Goal: Check status: Check status

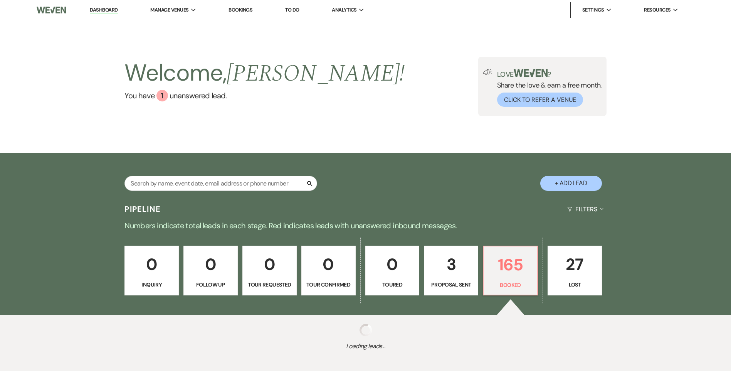
scroll to position [42, 0]
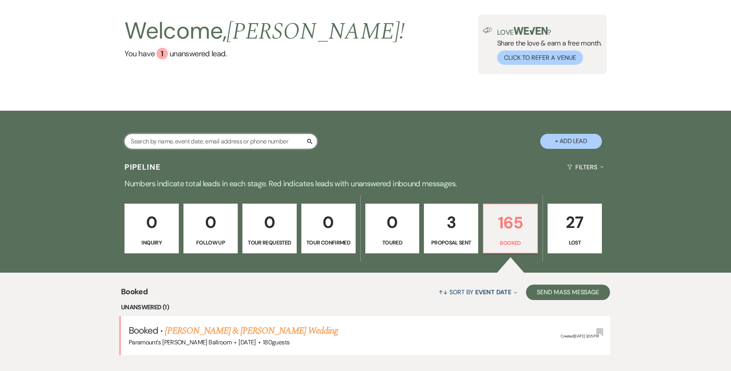
click at [191, 134] on input "text" at bounding box center [220, 141] width 193 height 15
click at [200, 134] on input "text" at bounding box center [220, 141] width 193 height 15
click at [203, 134] on input "text" at bounding box center [220, 141] width 193 height 15
type input "cam"
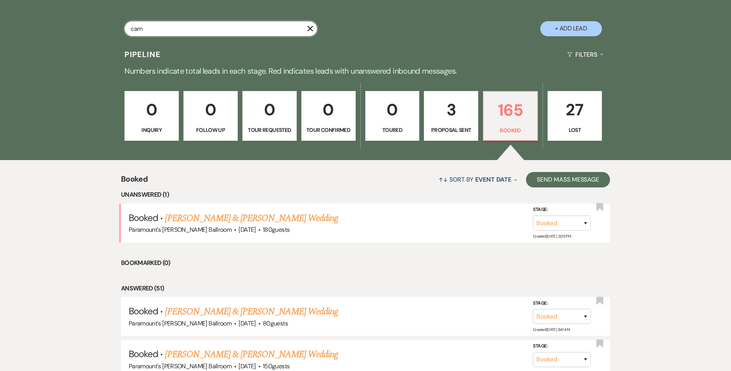
scroll to position [0, 0]
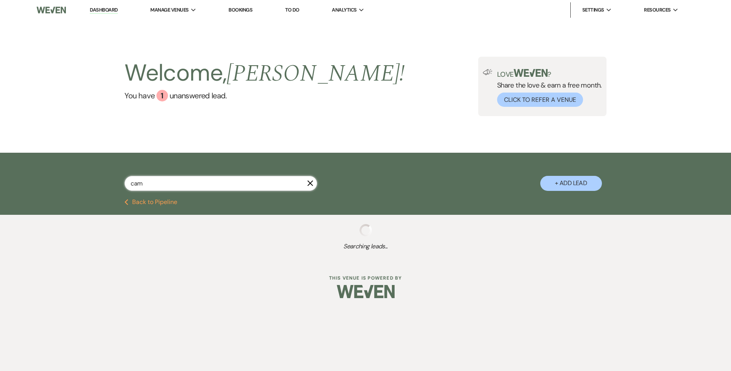
select select "8"
select select "11"
select select "8"
select select "2"
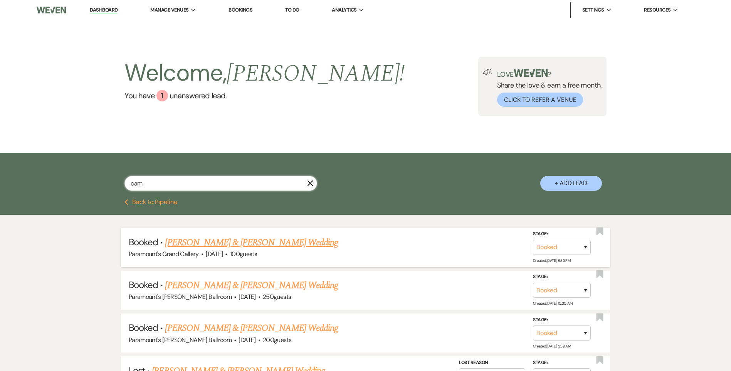
type input "cam"
click at [262, 240] on link "[PERSON_NAME] & [PERSON_NAME] Wedding" at bounding box center [251, 242] width 173 height 14
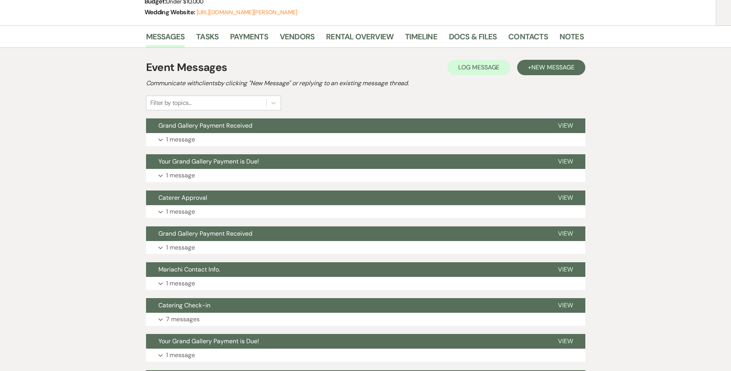
scroll to position [154, 0]
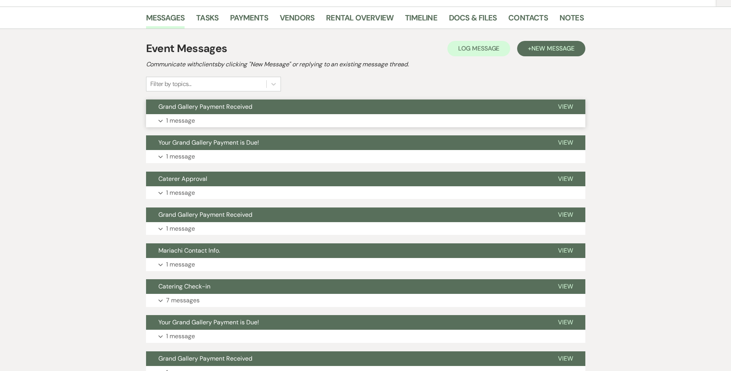
click at [193, 116] on p "1 message" at bounding box center [180, 121] width 29 height 10
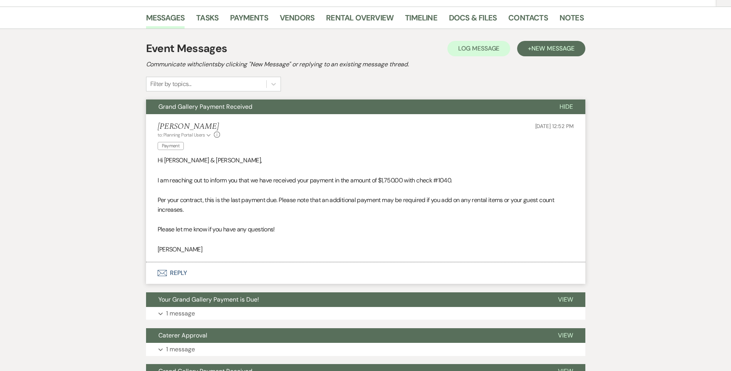
click at [191, 116] on li "[PERSON_NAME] to: Planning Portal Users Expand Info Payment [DATE] 12:52 PM Hi …" at bounding box center [365, 188] width 439 height 148
click at [189, 106] on span "Grand Gallery Payment Received" at bounding box center [205, 106] width 94 height 8
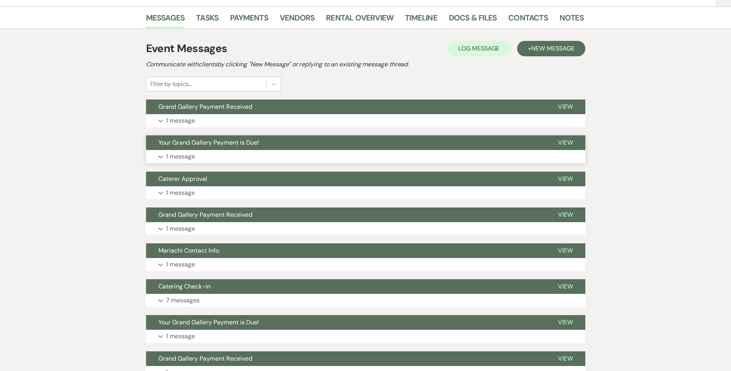
click at [196, 151] on button "Expand 1 message" at bounding box center [365, 156] width 439 height 13
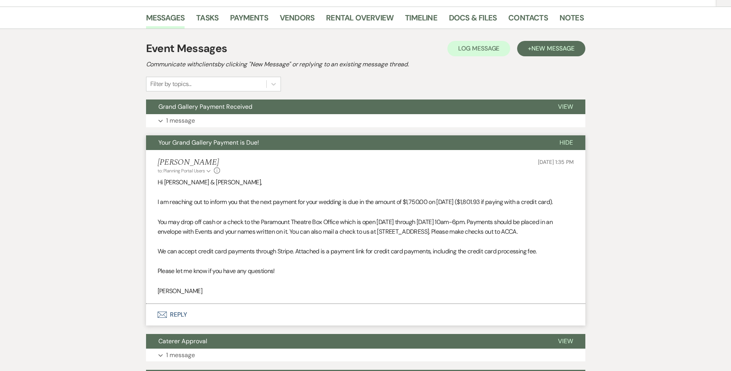
click at [197, 148] on button "Your Grand Gallery Payment is Due!" at bounding box center [346, 142] width 401 height 15
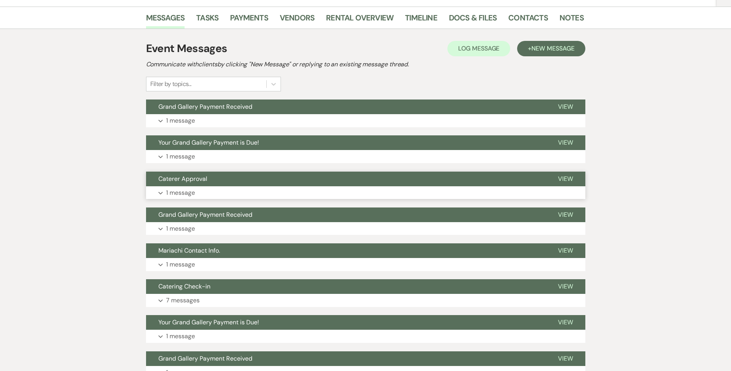
click at [196, 189] on button "Expand 1 message" at bounding box center [365, 192] width 439 height 13
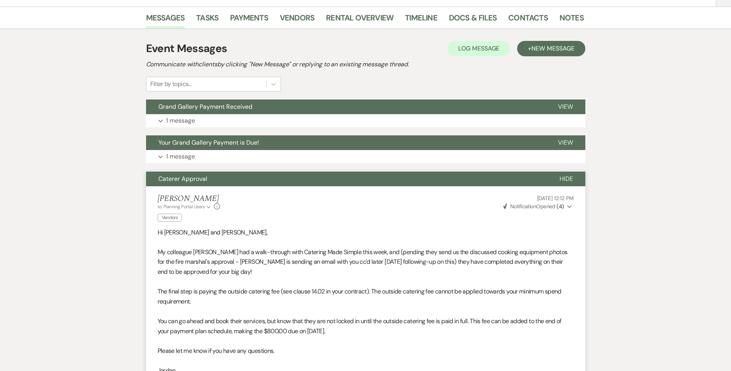
click at [194, 183] on button "Caterer Approval" at bounding box center [346, 178] width 401 height 15
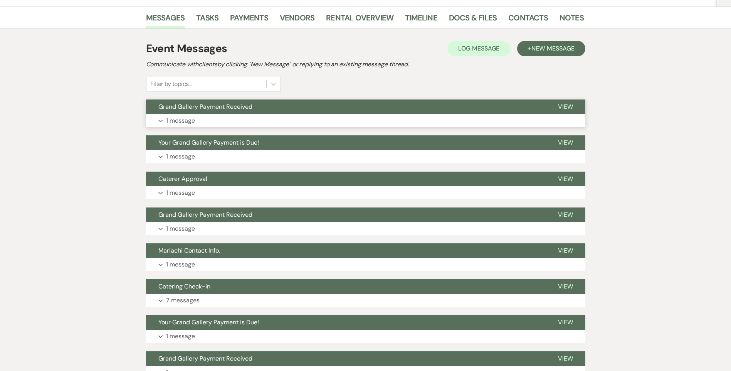
click at [261, 109] on button "Grand Gallery Payment Received" at bounding box center [345, 106] width 399 height 15
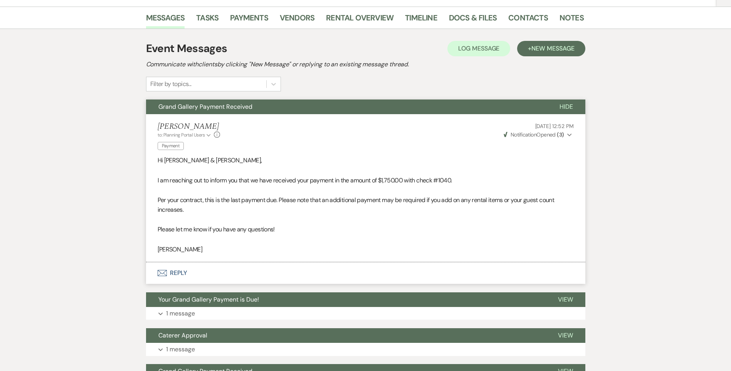
click at [261, 109] on button "Grand Gallery Payment Received" at bounding box center [346, 106] width 401 height 15
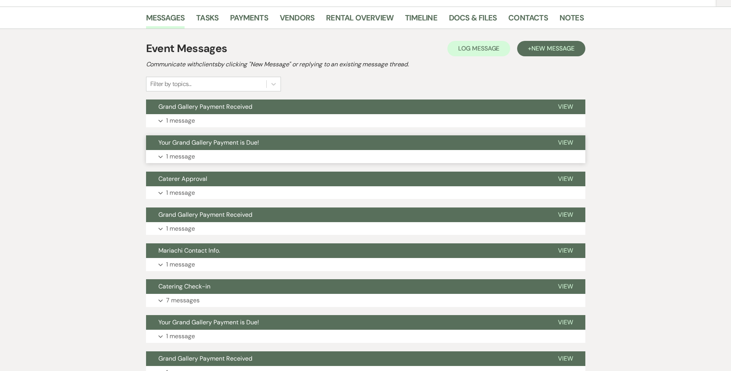
click at [221, 152] on button "Expand 1 message" at bounding box center [365, 156] width 439 height 13
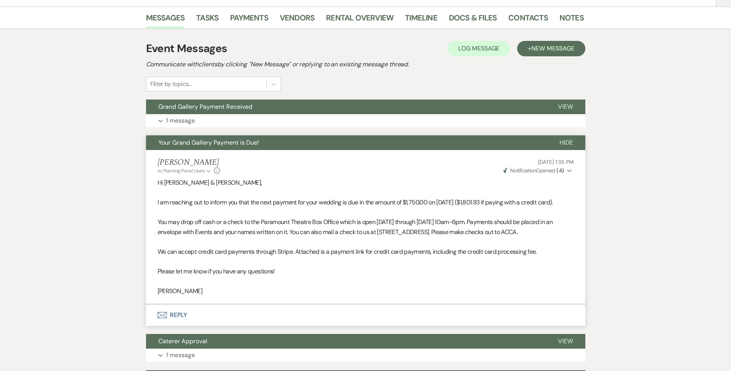
click at [221, 149] on button "Your Grand Gallery Payment is Due!" at bounding box center [346, 142] width 401 height 15
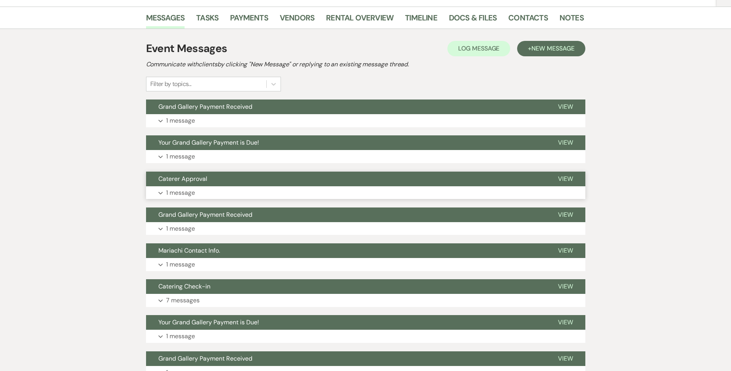
click at [212, 193] on button "Expand 1 message" at bounding box center [365, 192] width 439 height 13
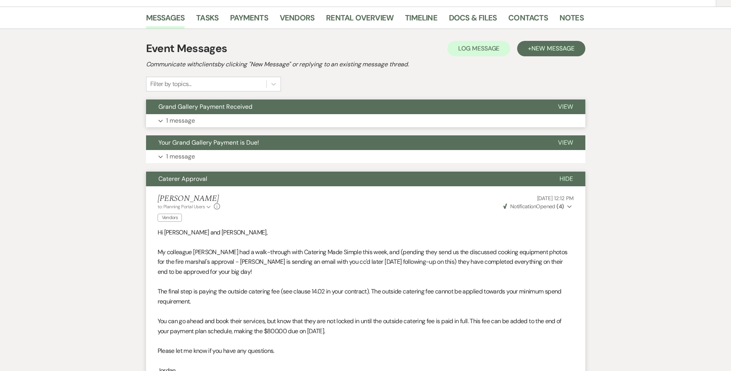
click at [215, 107] on span "Grand Gallery Payment Received" at bounding box center [205, 106] width 94 height 8
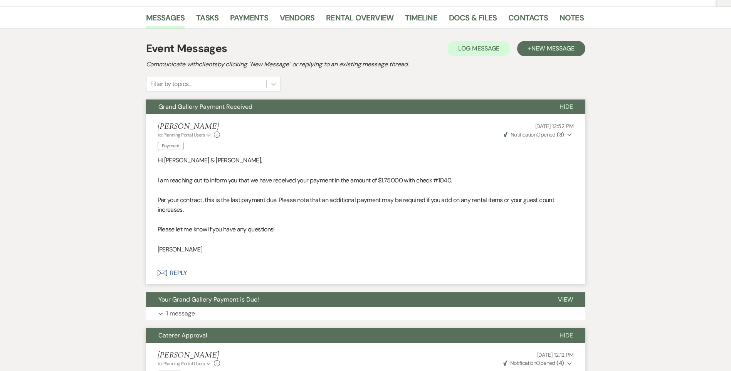
click at [215, 107] on span "Grand Gallery Payment Received" at bounding box center [205, 106] width 94 height 8
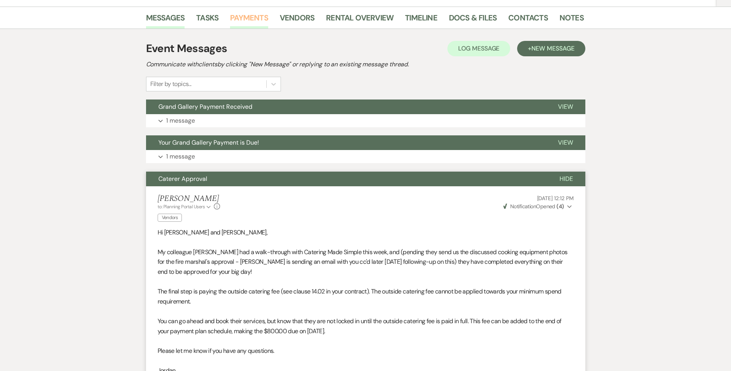
click at [249, 20] on link "Payments" at bounding box center [249, 20] width 38 height 17
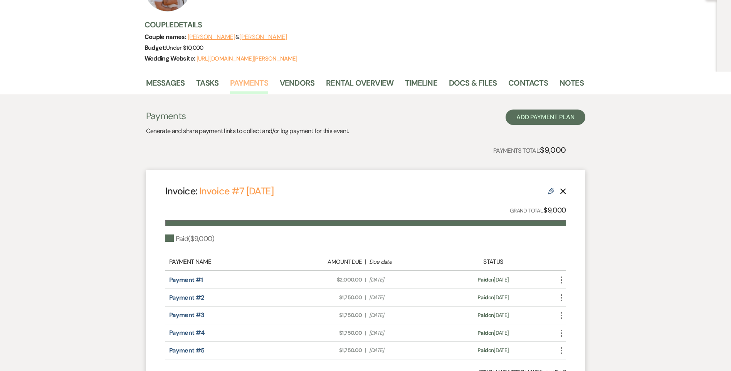
scroll to position [39, 0]
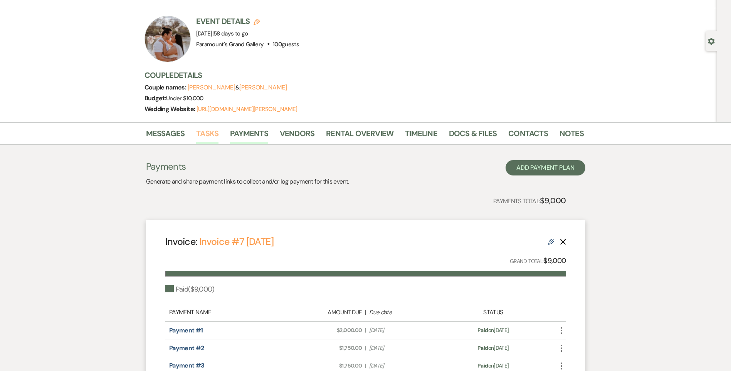
click at [215, 135] on link "Tasks" at bounding box center [207, 135] width 22 height 17
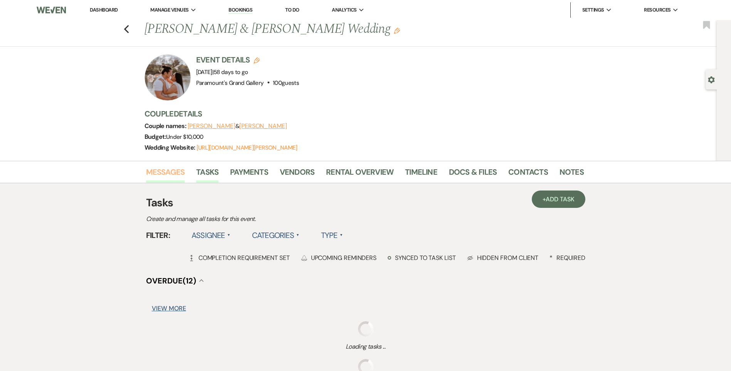
click at [164, 175] on link "Messages" at bounding box center [165, 174] width 39 height 17
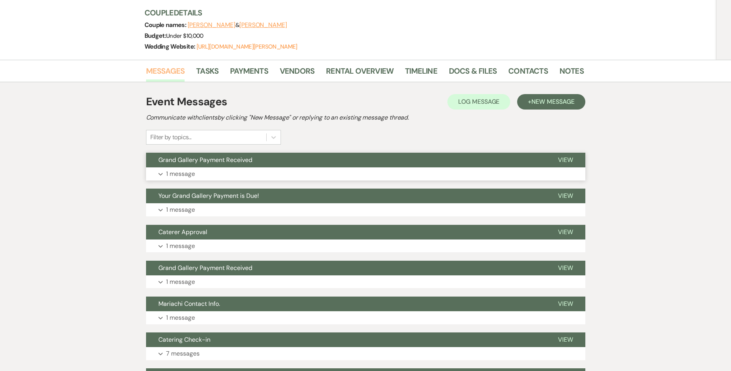
scroll to position [116, 0]
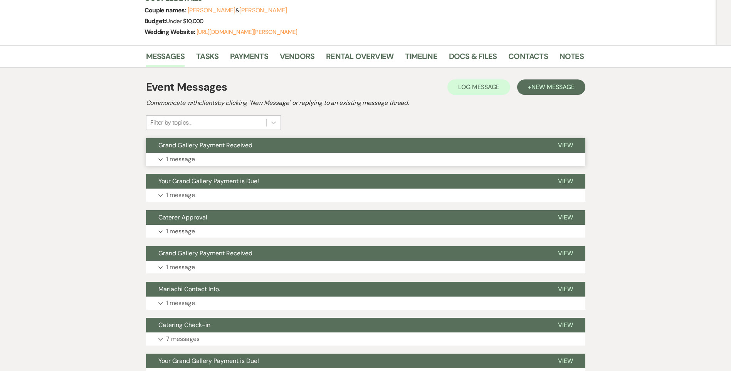
click at [228, 144] on span "Grand Gallery Payment Received" at bounding box center [205, 145] width 94 height 8
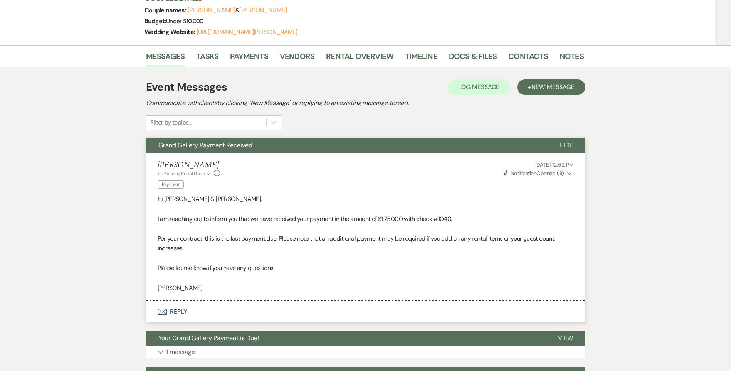
scroll to position [154, 0]
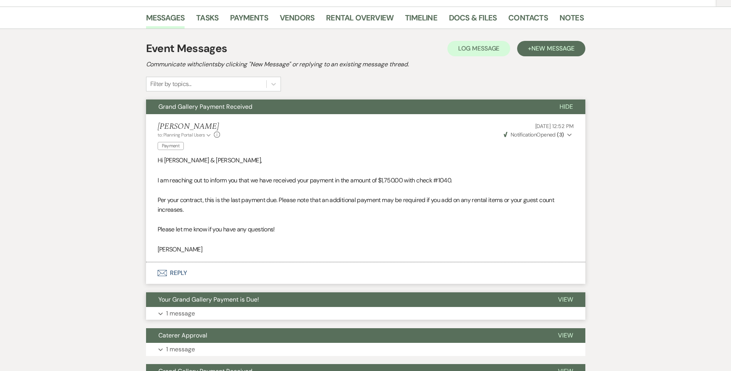
click at [192, 305] on button "Your Grand Gallery Payment is Due!" at bounding box center [345, 299] width 399 height 15
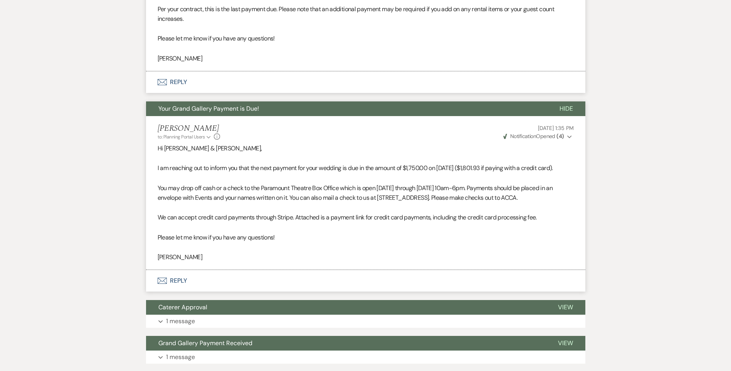
scroll to position [347, 0]
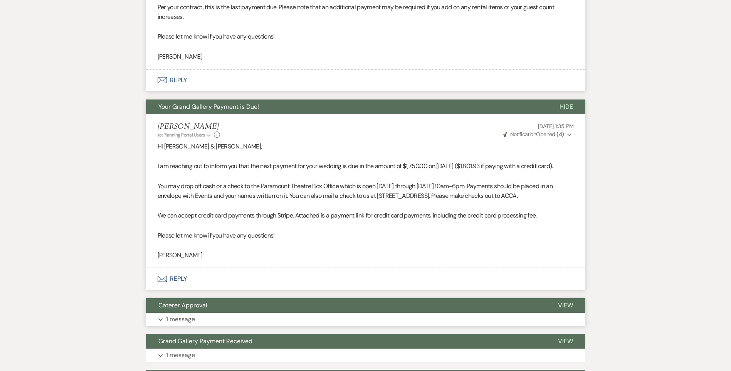
click at [205, 312] on button "Caterer Approval" at bounding box center [345, 305] width 399 height 15
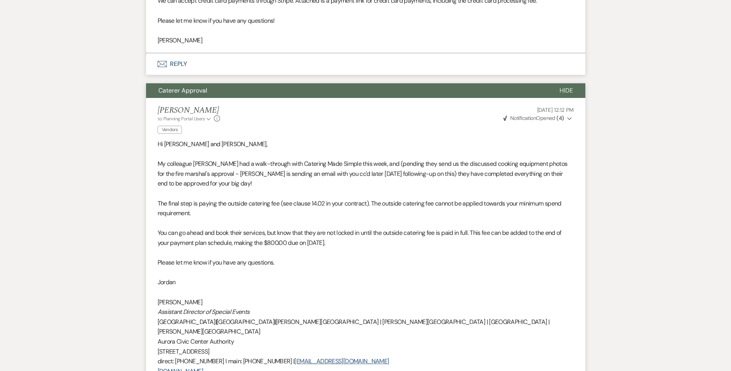
scroll to position [578, 0]
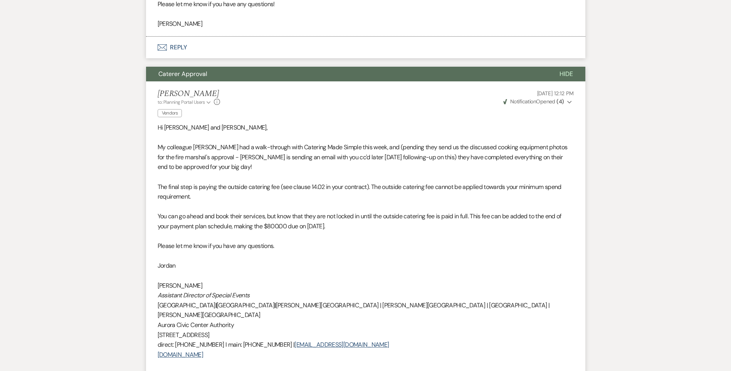
drag, startPoint x: 341, startPoint y: 235, endPoint x: 265, endPoint y: 237, distance: 75.9
click at [265, 231] on p "You can go ahead and book their services, but know that they are not locked in …" at bounding box center [366, 221] width 416 height 20
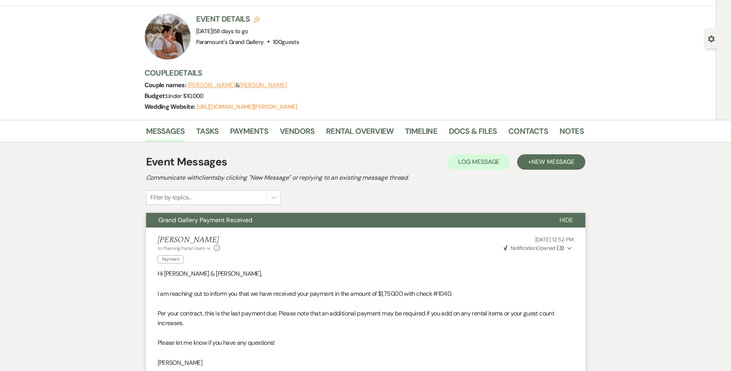
scroll to position [39, 0]
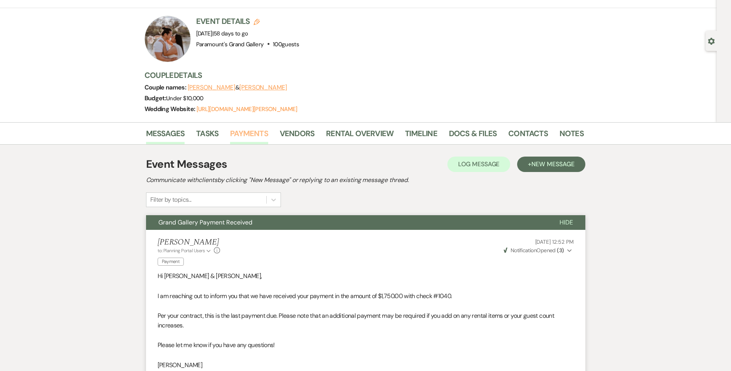
click at [256, 133] on link "Payments" at bounding box center [249, 135] width 38 height 17
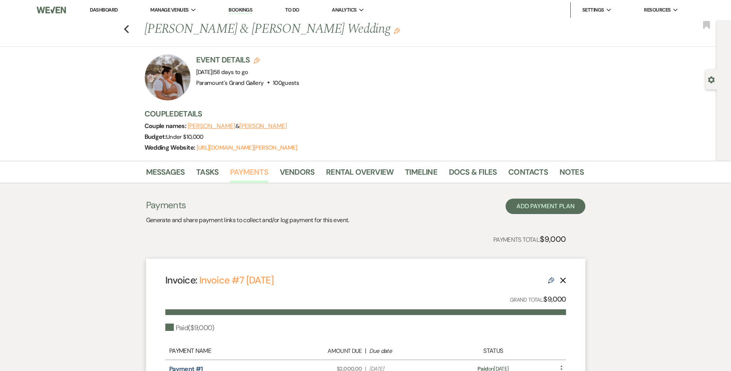
click at [257, 175] on link "Payments" at bounding box center [249, 174] width 38 height 17
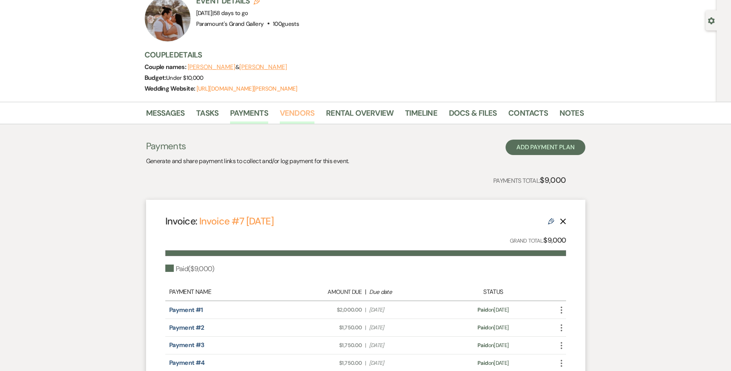
scroll to position [55, 0]
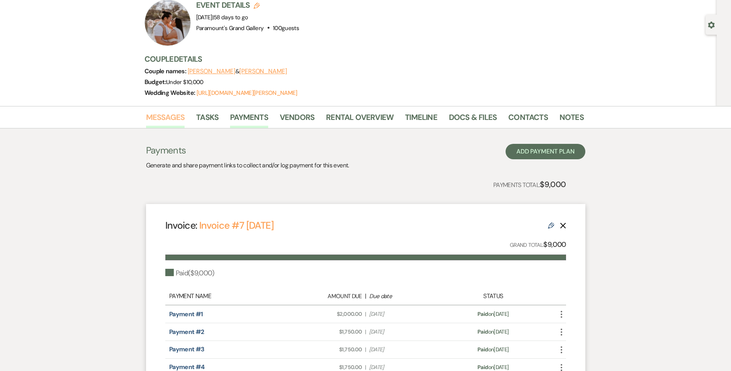
click at [176, 120] on link "Messages" at bounding box center [165, 119] width 39 height 17
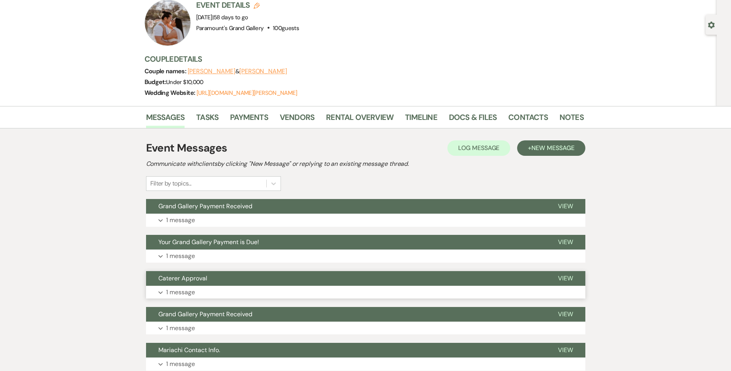
click at [231, 295] on button "Expand 1 message" at bounding box center [365, 291] width 439 height 13
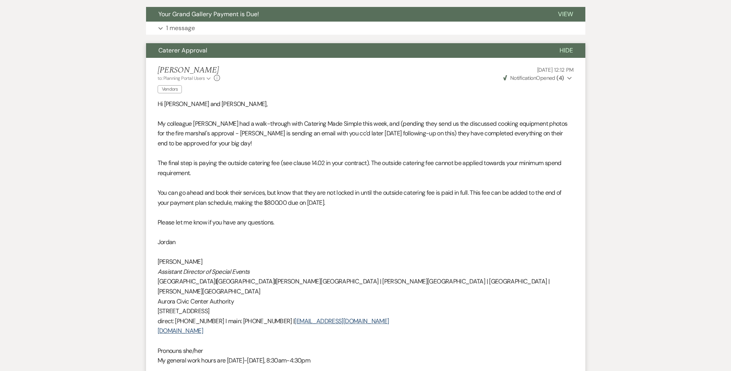
scroll to position [286, 0]
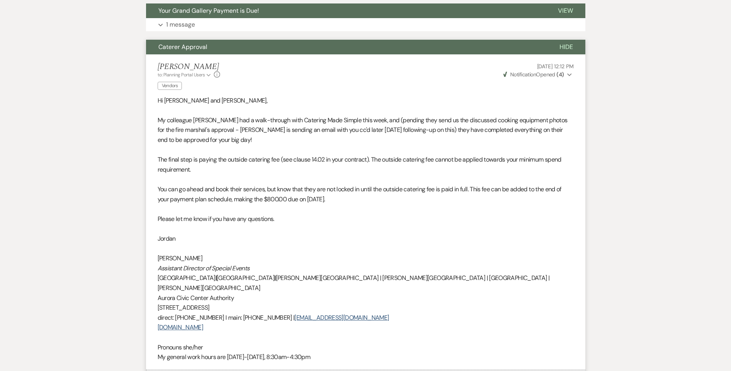
click at [171, 56] on li "[PERSON_NAME] to: Planning Portal Users Expand Info Vendors [DATE] 12:12 PM Wev…" at bounding box center [365, 211] width 439 height 315
click at [175, 52] on button "Caterer Approval" at bounding box center [346, 47] width 401 height 15
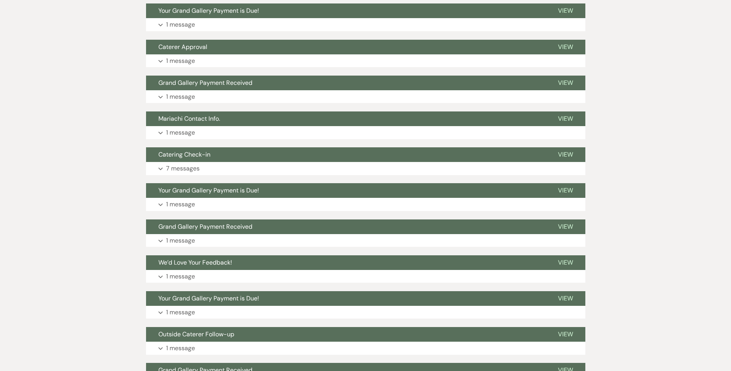
scroll to position [0, 0]
